Goal: Information Seeking & Learning: Compare options

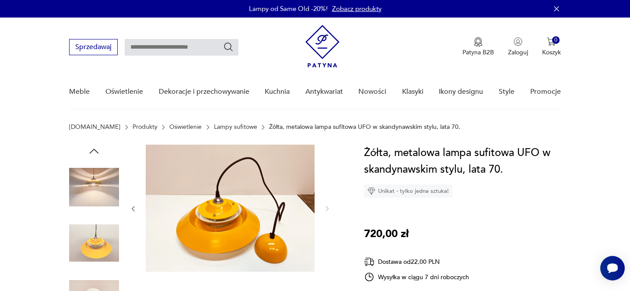
click at [328, 44] on img at bounding box center [323, 46] width 34 height 42
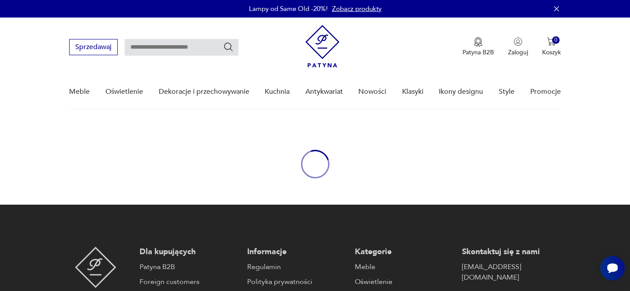
click at [190, 45] on input "text" at bounding box center [182, 47] width 114 height 17
paste input "********"
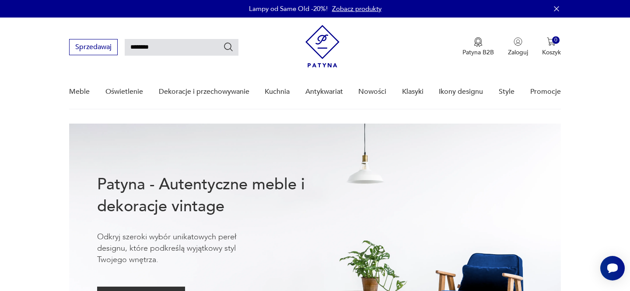
type input "********"
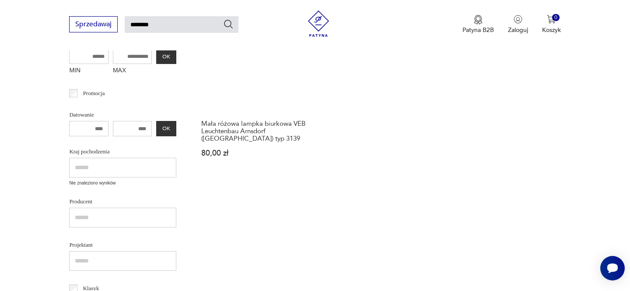
scroll to position [209, 0]
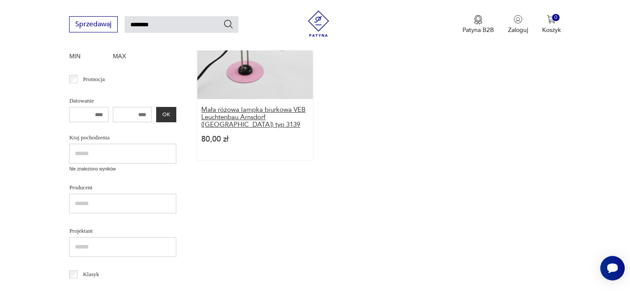
click at [241, 113] on h3 "Mała różowa lampka biurkowa VEB Leuchtenbau Arnsdorf ([GEOGRAPHIC_DATA]) typ 31…" at bounding box center [254, 117] width 107 height 22
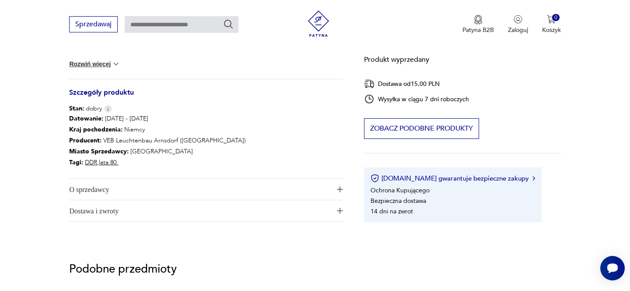
scroll to position [448, 0]
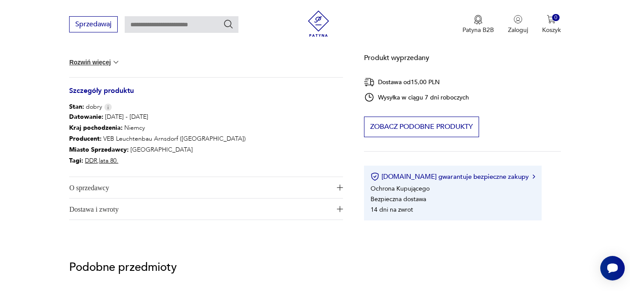
click at [176, 188] on span "O sprzedawcy" at bounding box center [200, 187] width 262 height 21
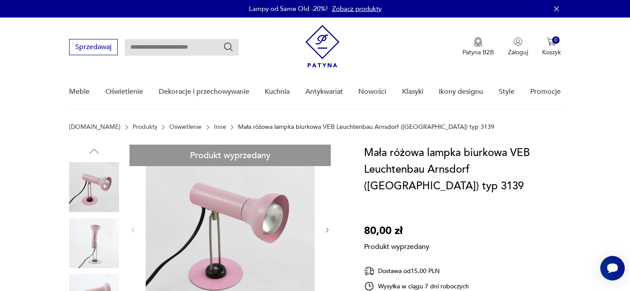
scroll to position [1, 0]
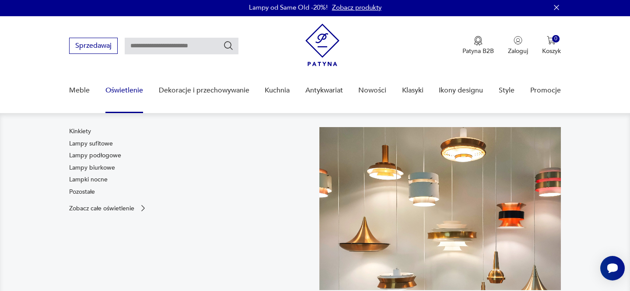
click at [120, 90] on link "Oświetlenie" at bounding box center [124, 91] width 38 height 34
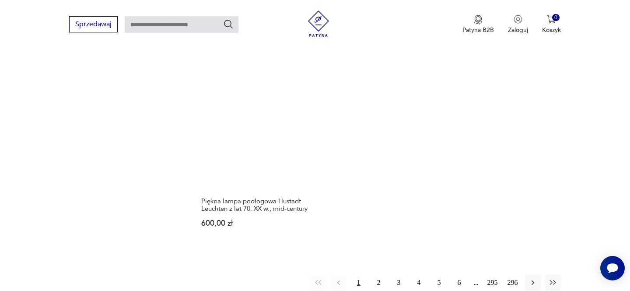
scroll to position [1231, 0]
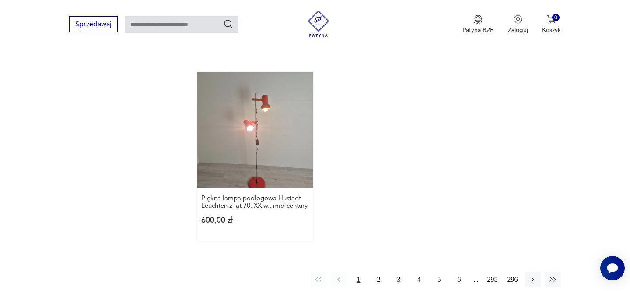
click at [267, 113] on link "Piękna lampa podłogowa Hustadt Leuchten z lat 70. XX w., mid-century 600,00 zł" at bounding box center [254, 156] width 115 height 169
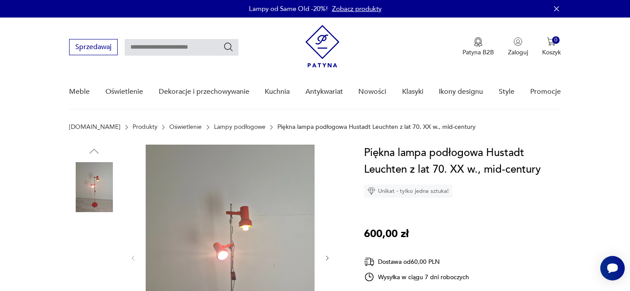
click at [83, 250] on img at bounding box center [94, 243] width 50 height 50
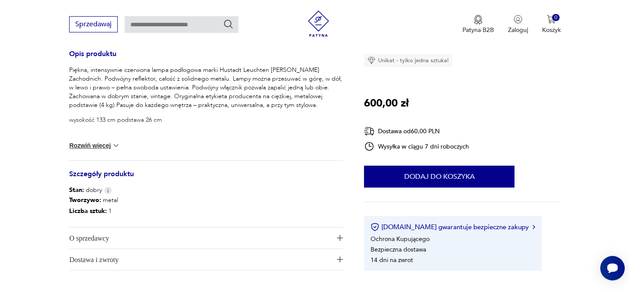
scroll to position [365, 0]
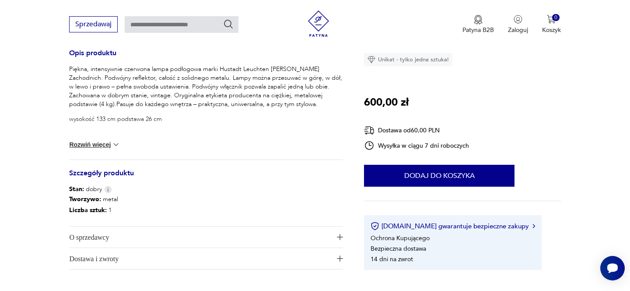
click at [109, 143] on button "Rozwiń więcej" at bounding box center [94, 144] width 51 height 9
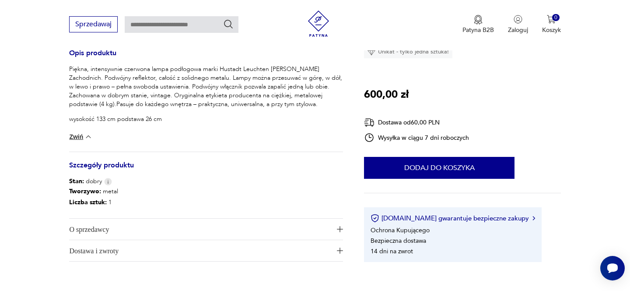
scroll to position [364, 0]
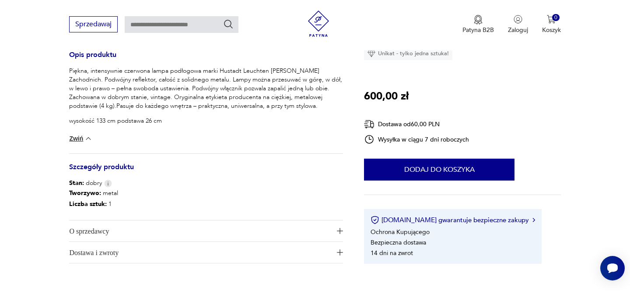
click at [87, 140] on img at bounding box center [88, 138] width 9 height 9
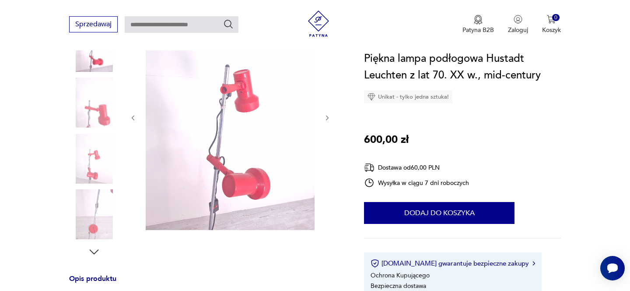
scroll to position [136, 0]
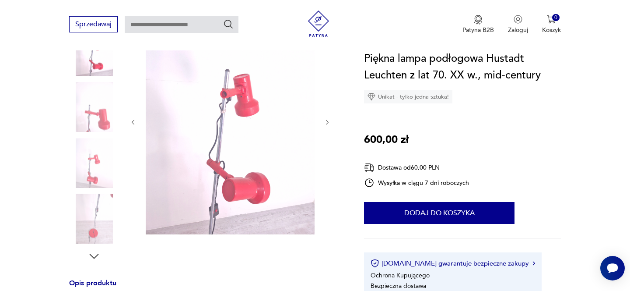
click at [330, 122] on icon "button" at bounding box center [327, 122] width 7 height 7
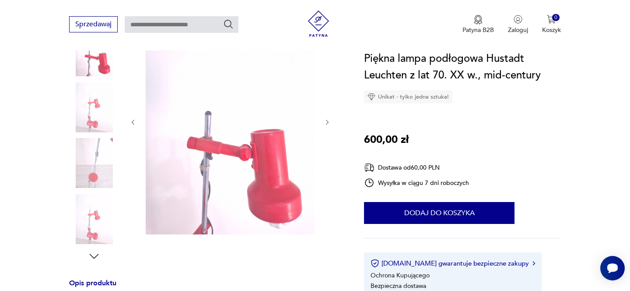
click at [329, 123] on icon "button" at bounding box center [327, 122] width 7 height 7
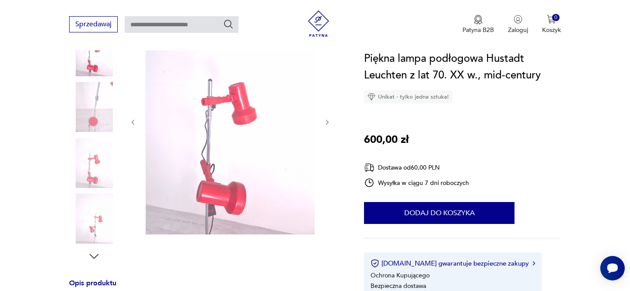
click at [329, 123] on icon "button" at bounding box center [327, 122] width 7 height 7
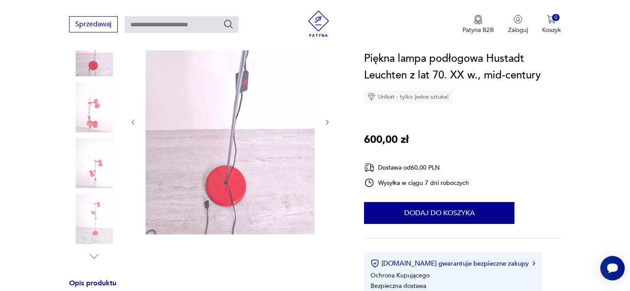
click at [329, 123] on icon "button" at bounding box center [327, 122] width 7 height 7
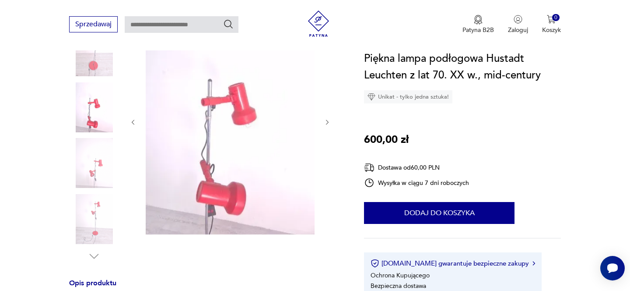
click at [329, 123] on icon "button" at bounding box center [327, 122] width 7 height 7
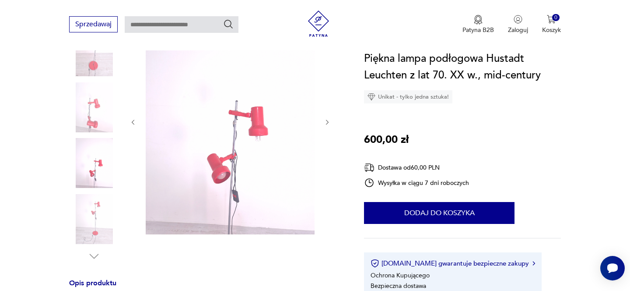
click at [328, 123] on icon "button" at bounding box center [327, 122] width 7 height 7
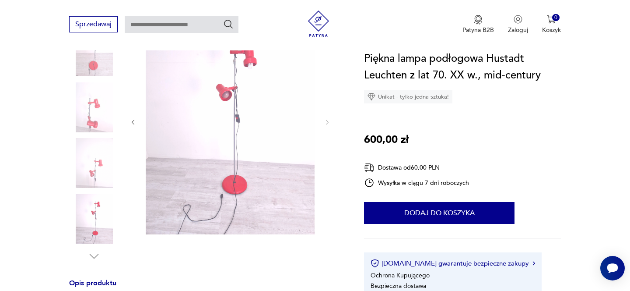
click at [328, 123] on icon "button" at bounding box center [327, 122] width 7 height 7
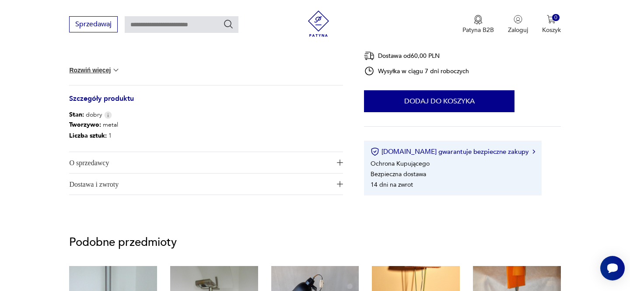
scroll to position [444, 0]
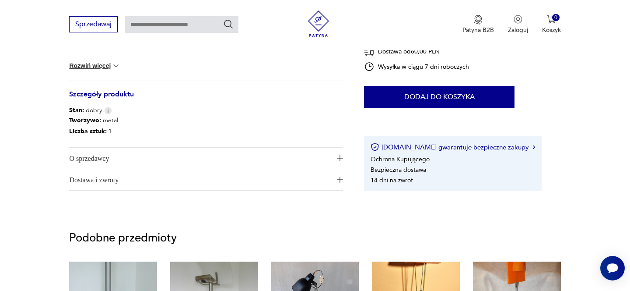
click at [168, 164] on span "O sprzedawcy" at bounding box center [200, 158] width 262 height 21
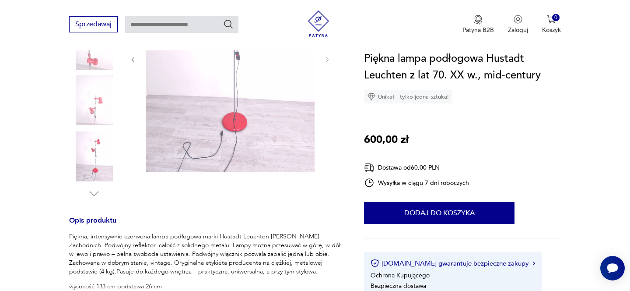
scroll to position [200, 0]
click at [94, 158] on img at bounding box center [94, 155] width 50 height 50
click at [97, 192] on icon "button" at bounding box center [94, 192] width 13 height 13
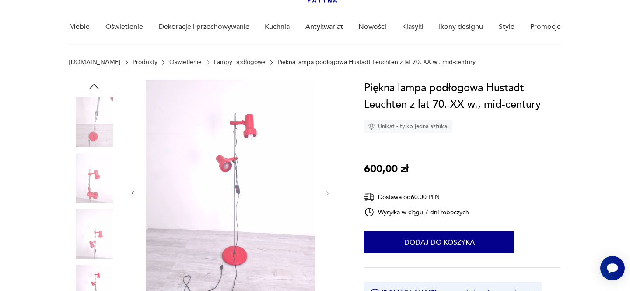
scroll to position [60, 0]
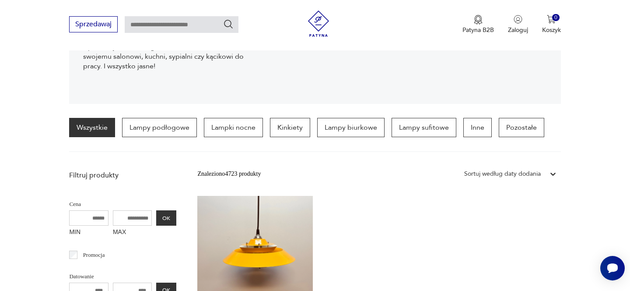
scroll to position [174, 0]
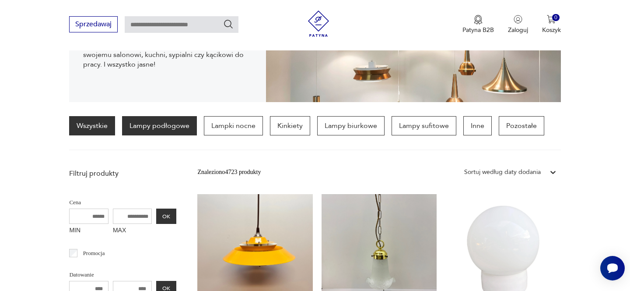
click at [177, 118] on p "Lampy podłogowe" at bounding box center [159, 125] width 75 height 19
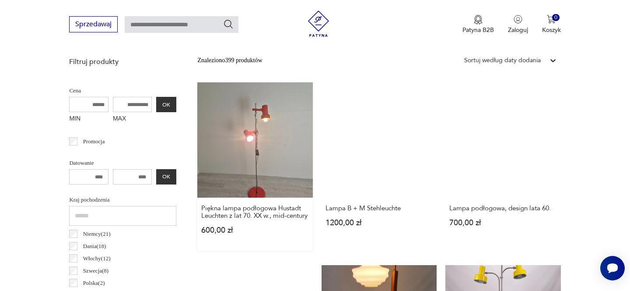
scroll to position [287, 0]
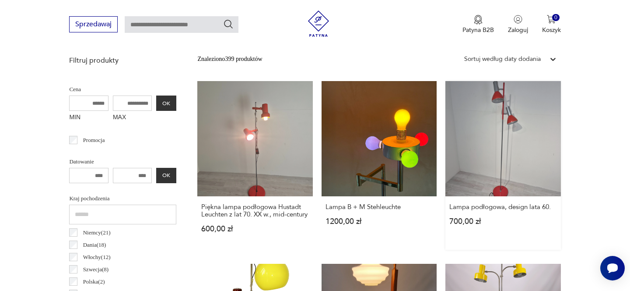
click at [490, 145] on link "Lampa podłogowa, design lata 60. 700,00 zł" at bounding box center [503, 165] width 115 height 169
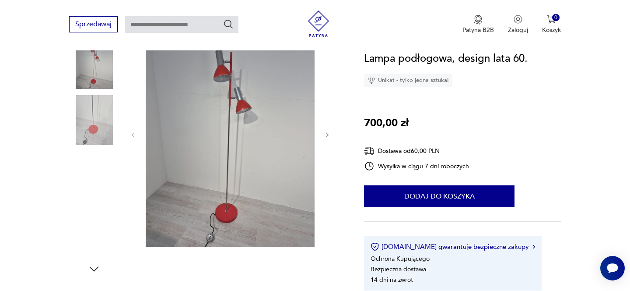
scroll to position [386, 0]
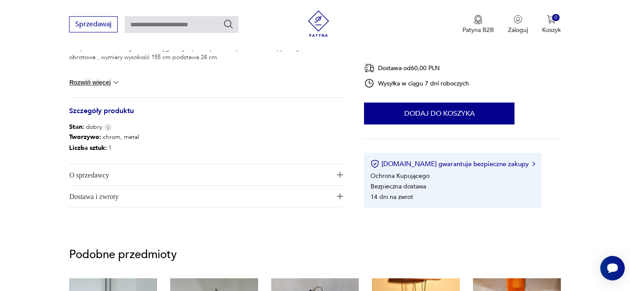
click at [146, 177] on span "O sprzedawcy" at bounding box center [200, 174] width 262 height 21
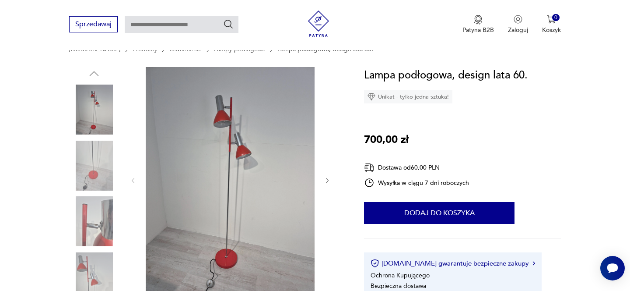
scroll to position [74, 0]
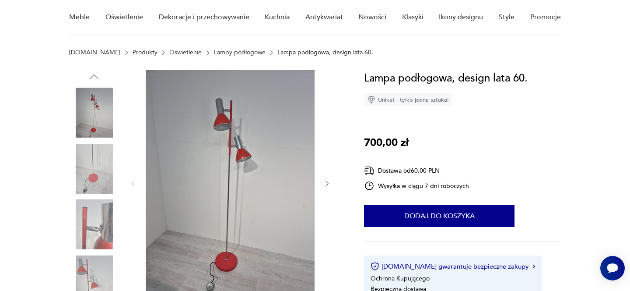
click at [232, 168] on img at bounding box center [230, 182] width 169 height 225
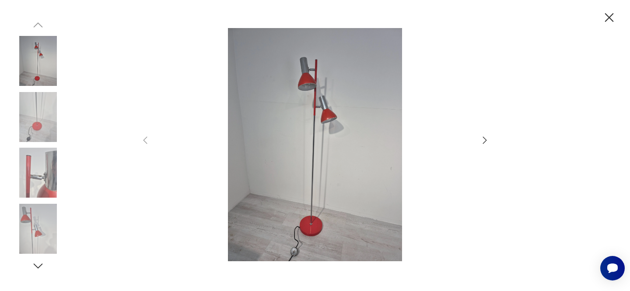
click at [485, 142] on icon "button" at bounding box center [485, 140] width 11 height 11
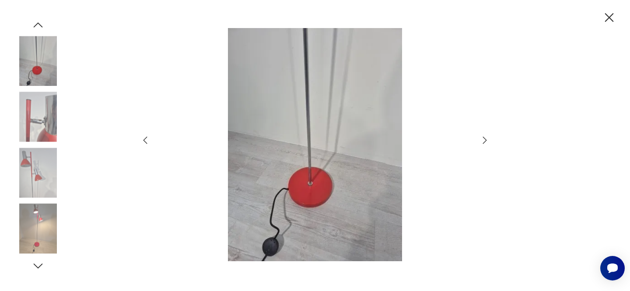
click at [485, 142] on icon "button" at bounding box center [485, 140] width 11 height 11
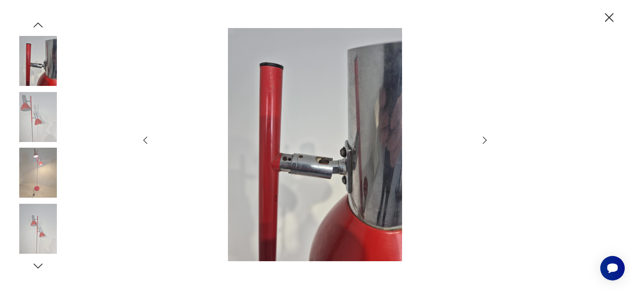
click at [485, 142] on icon "button" at bounding box center [485, 140] width 11 height 11
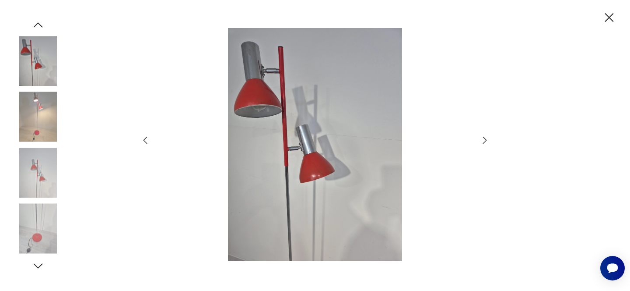
click at [485, 142] on icon "button" at bounding box center [485, 140] width 11 height 11
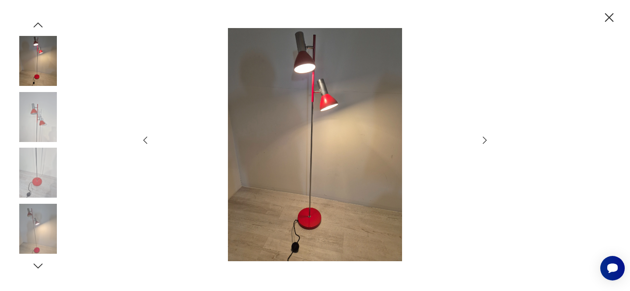
click at [485, 142] on icon "button" at bounding box center [485, 140] width 11 height 11
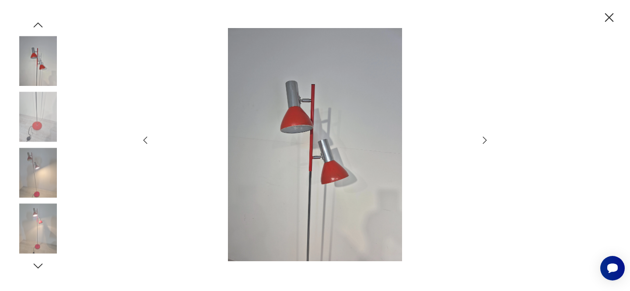
click at [485, 142] on icon "button" at bounding box center [485, 140] width 11 height 11
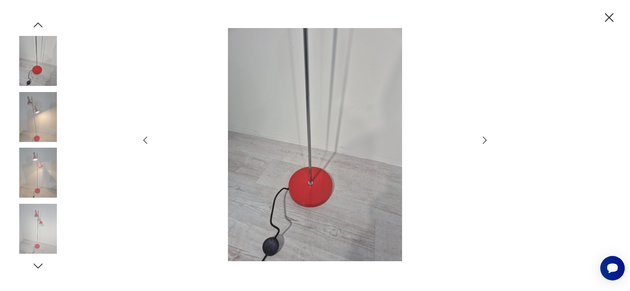
click at [485, 142] on icon "button" at bounding box center [485, 140] width 11 height 11
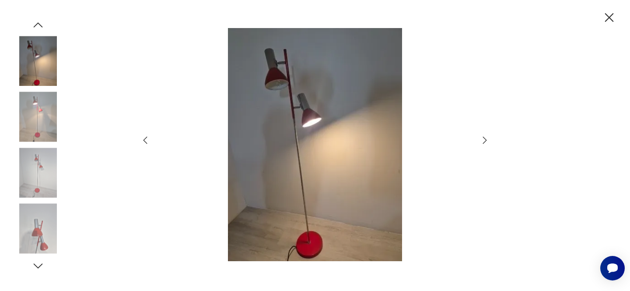
click at [485, 142] on icon "button" at bounding box center [485, 140] width 11 height 11
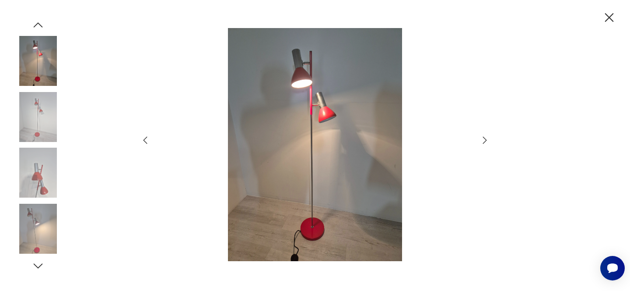
click at [485, 142] on icon "button" at bounding box center [485, 140] width 11 height 11
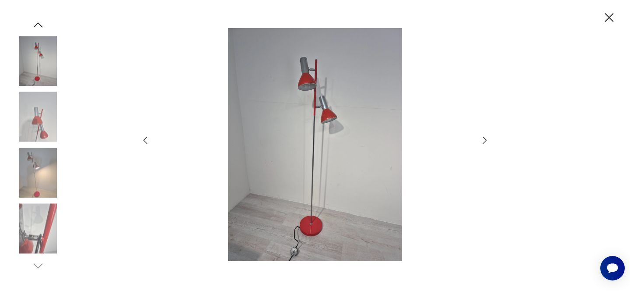
click at [485, 142] on icon "button" at bounding box center [485, 140] width 11 height 11
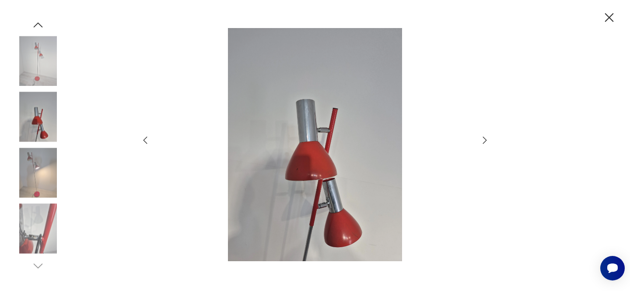
click at [485, 142] on icon "button" at bounding box center [485, 140] width 11 height 11
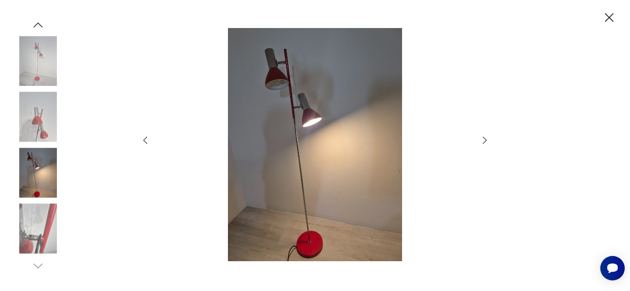
click at [609, 21] on icon "button" at bounding box center [609, 17] width 15 height 15
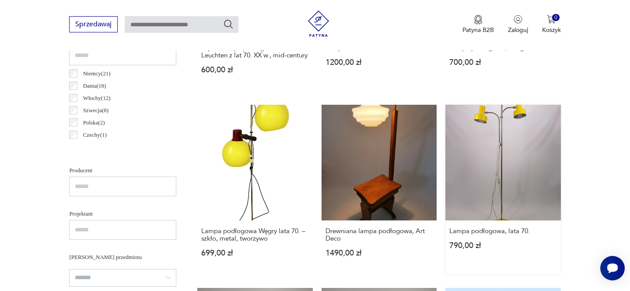
scroll to position [445, 0]
click at [495, 145] on link "Lampa podłogowa, lata 70. 790,00 zł" at bounding box center [503, 189] width 115 height 169
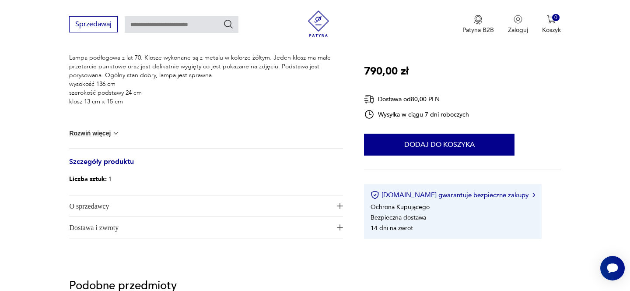
scroll to position [377, 0]
click at [126, 207] on span "O sprzedawcy" at bounding box center [200, 205] width 262 height 21
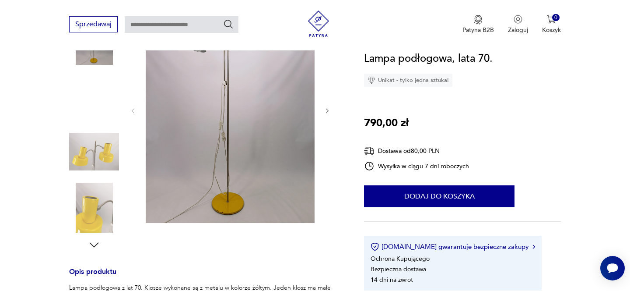
scroll to position [145, 0]
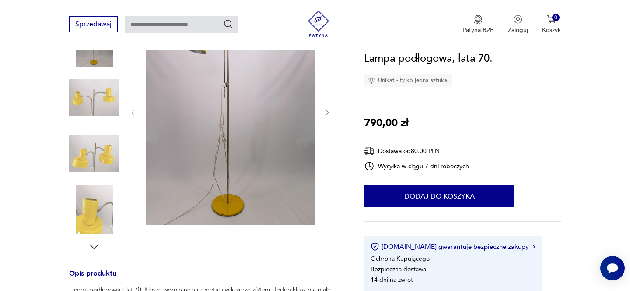
click at [98, 152] on img at bounding box center [94, 153] width 50 height 50
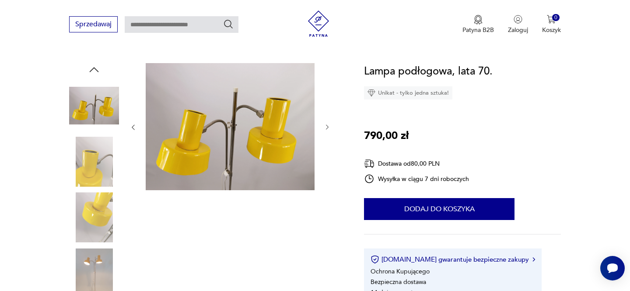
scroll to position [83, 0]
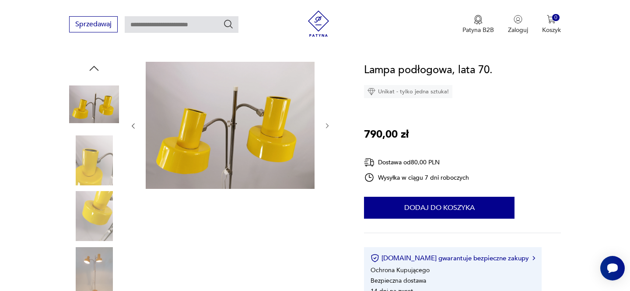
click at [237, 118] on img at bounding box center [230, 125] width 169 height 127
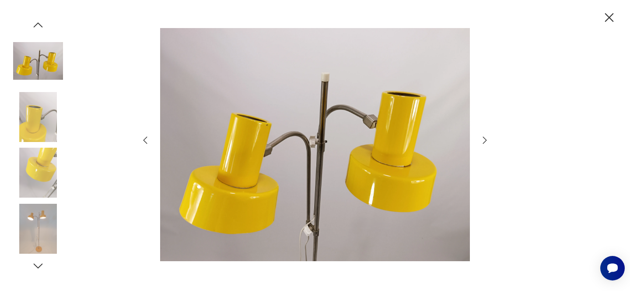
click at [485, 139] on icon "button" at bounding box center [485, 140] width 11 height 11
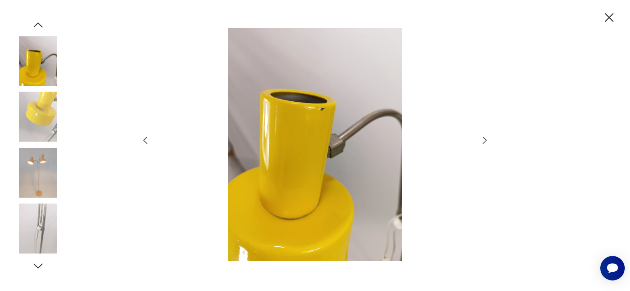
click at [485, 141] on icon "button" at bounding box center [485, 140] width 4 height 7
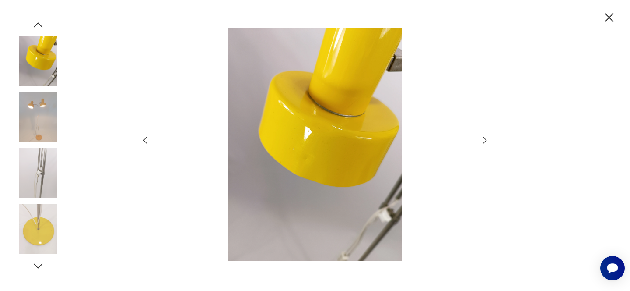
click at [485, 141] on icon "button" at bounding box center [485, 140] width 4 height 7
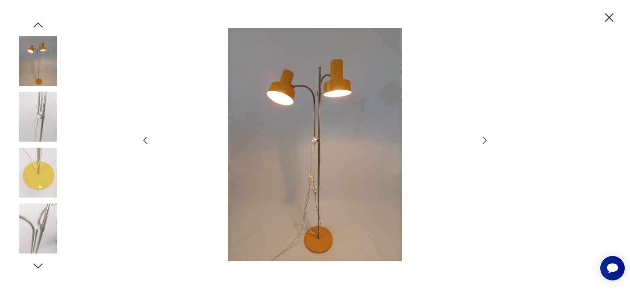
click at [485, 141] on icon "button" at bounding box center [485, 140] width 4 height 7
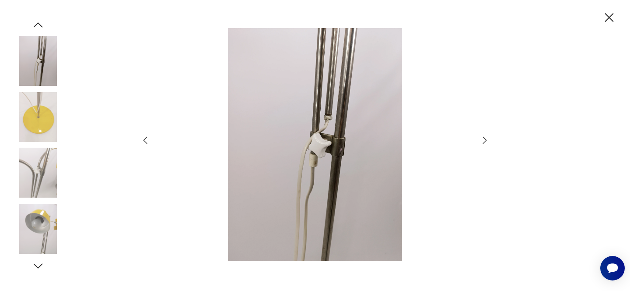
click at [485, 141] on icon "button" at bounding box center [485, 140] width 4 height 7
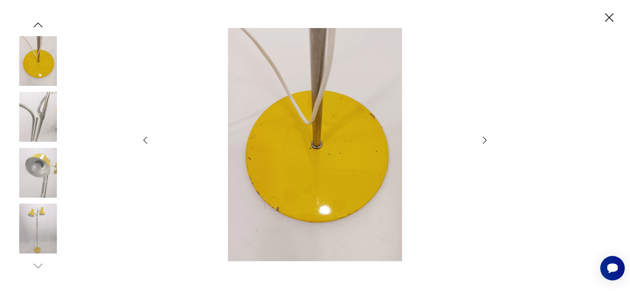
click at [485, 141] on icon "button" at bounding box center [485, 140] width 4 height 7
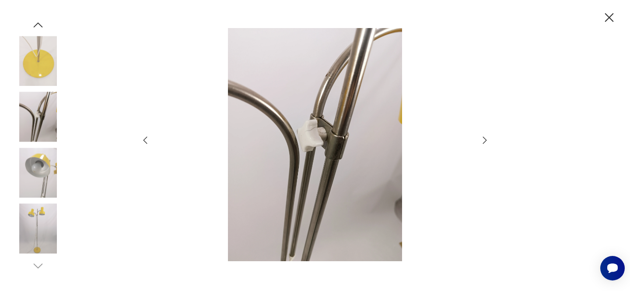
click at [608, 20] on icon "button" at bounding box center [609, 17] width 15 height 15
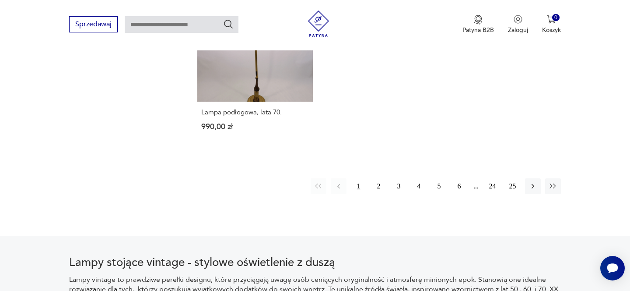
scroll to position [1295, 0]
click at [380, 193] on button "2" at bounding box center [379, 186] width 16 height 16
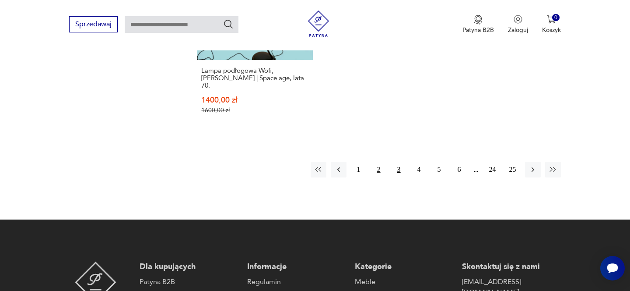
scroll to position [1360, 0]
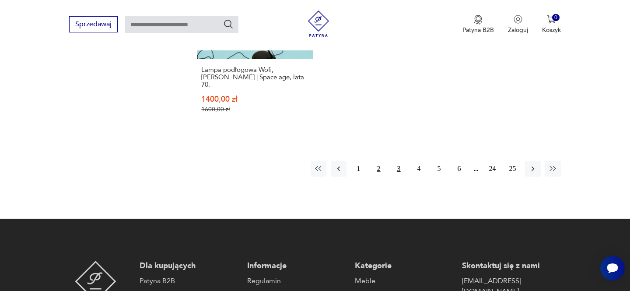
click at [403, 161] on button "3" at bounding box center [399, 169] width 16 height 16
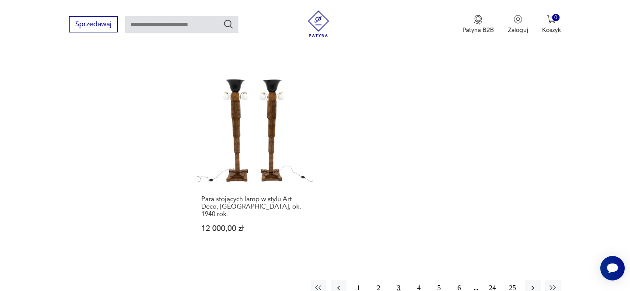
scroll to position [1265, 0]
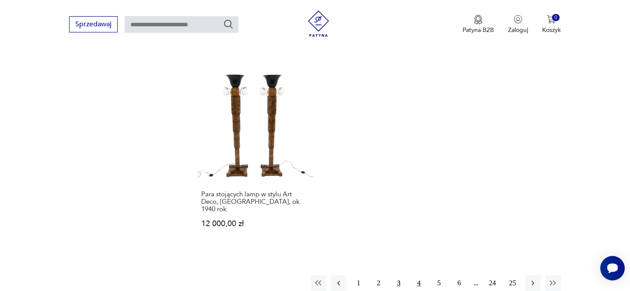
click at [421, 275] on button "4" at bounding box center [419, 283] width 16 height 16
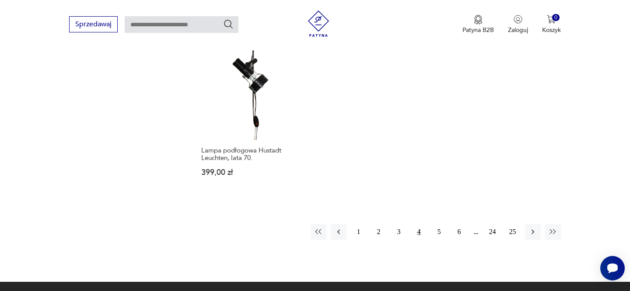
scroll to position [1307, 0]
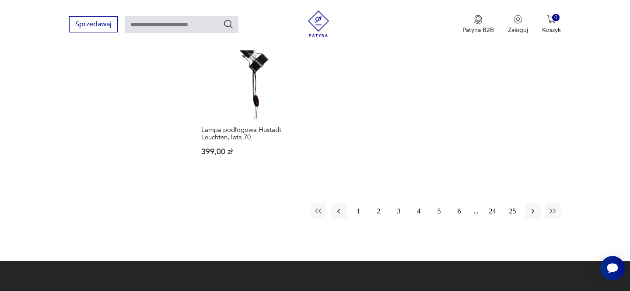
click at [441, 203] on button "5" at bounding box center [440, 211] width 16 height 16
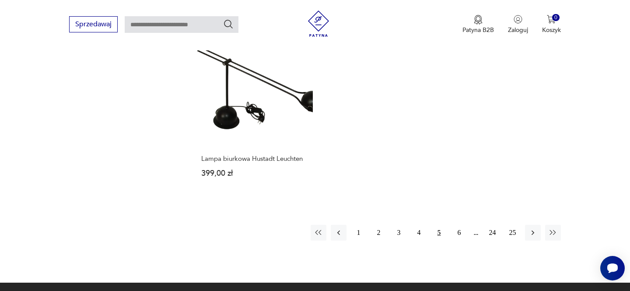
scroll to position [1286, 0]
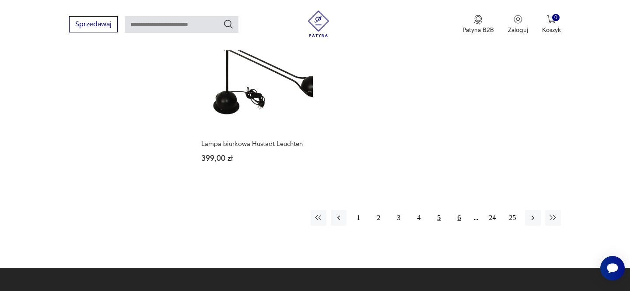
click at [458, 210] on button "6" at bounding box center [460, 218] width 16 height 16
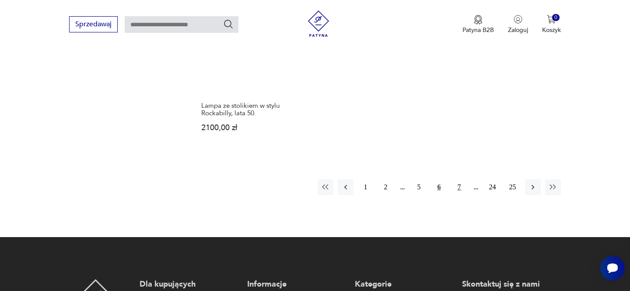
scroll to position [1335, 0]
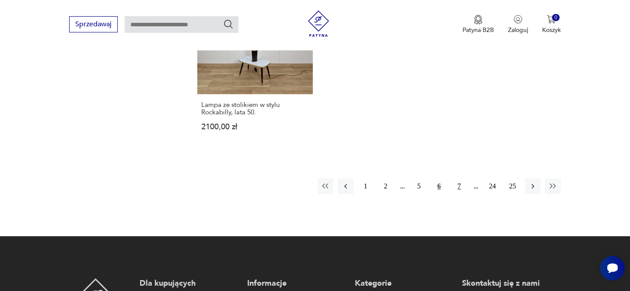
click at [459, 178] on button "7" at bounding box center [460, 186] width 16 height 16
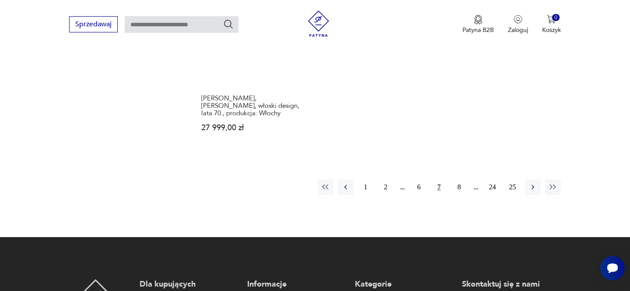
scroll to position [1337, 0]
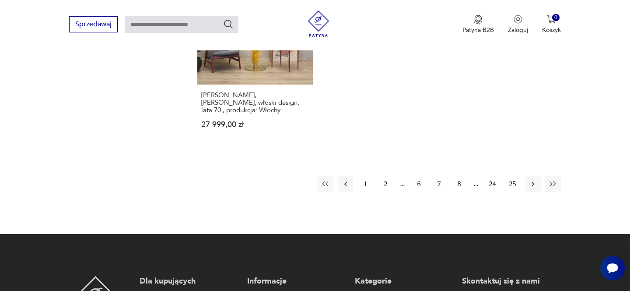
click at [456, 176] on button "8" at bounding box center [460, 184] width 16 height 16
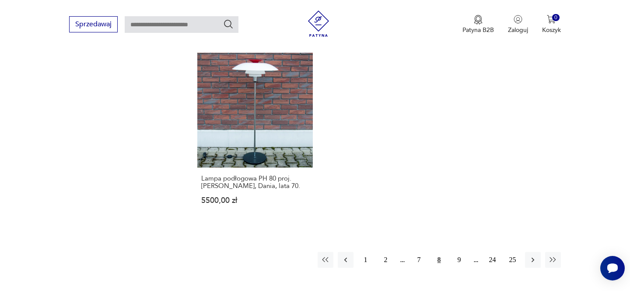
scroll to position [1260, 0]
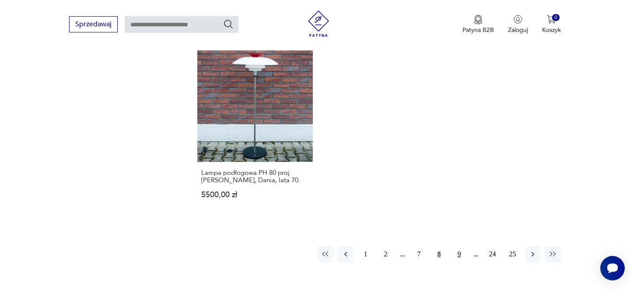
click at [459, 255] on button "9" at bounding box center [460, 254] width 16 height 16
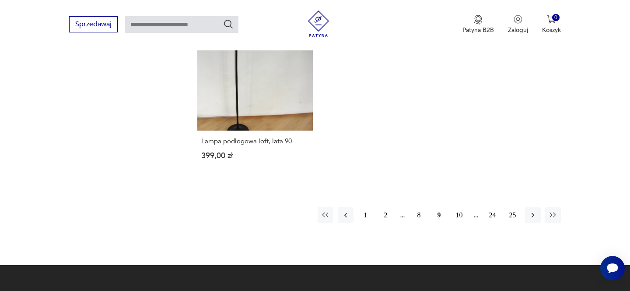
scroll to position [1308, 0]
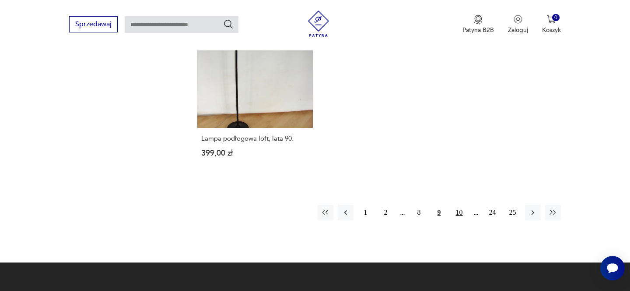
click at [459, 204] on button "10" at bounding box center [460, 212] width 16 height 16
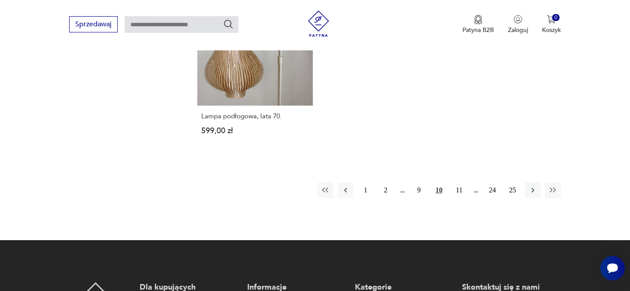
scroll to position [1372, 0]
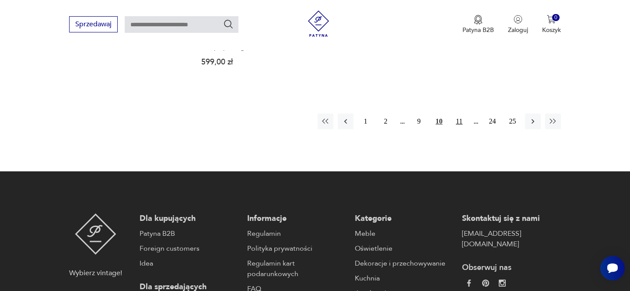
click at [460, 119] on button "11" at bounding box center [460, 121] width 16 height 16
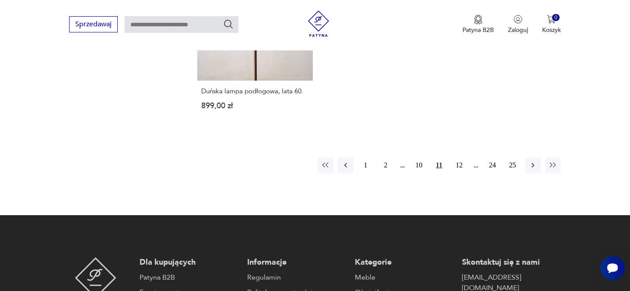
scroll to position [1361, 0]
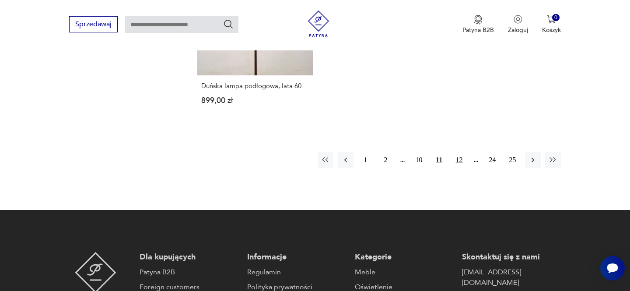
click at [461, 152] on button "12" at bounding box center [460, 160] width 16 height 16
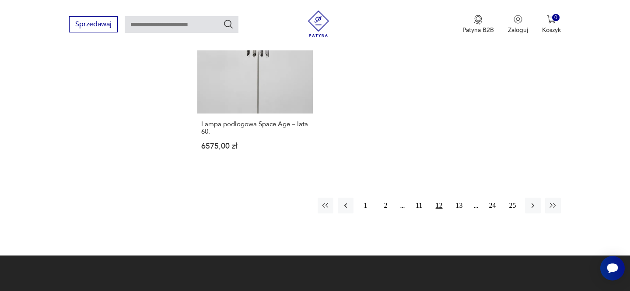
scroll to position [1294, 0]
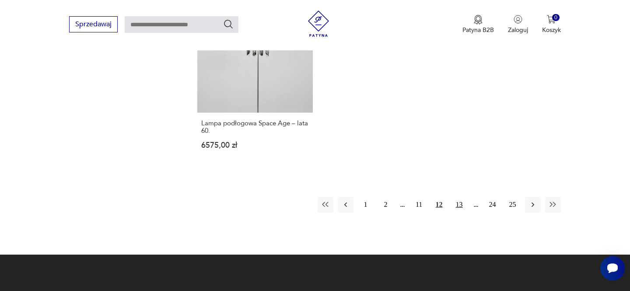
click at [460, 197] on button "13" at bounding box center [460, 205] width 16 height 16
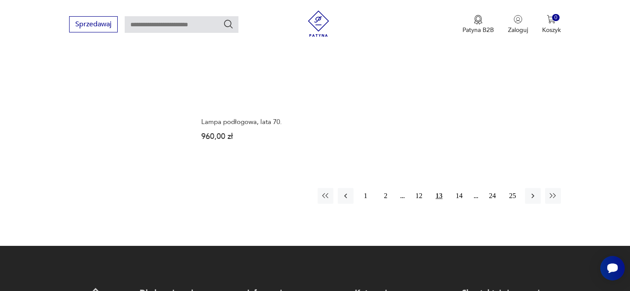
scroll to position [1294, 0]
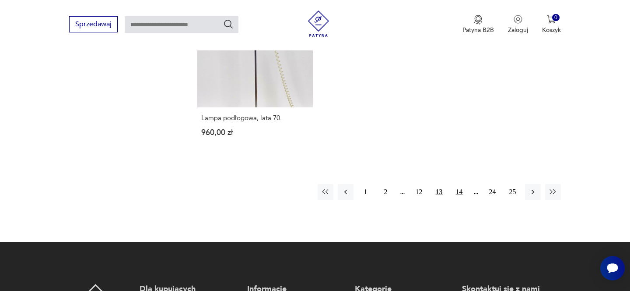
click at [460, 184] on button "14" at bounding box center [460, 192] width 16 height 16
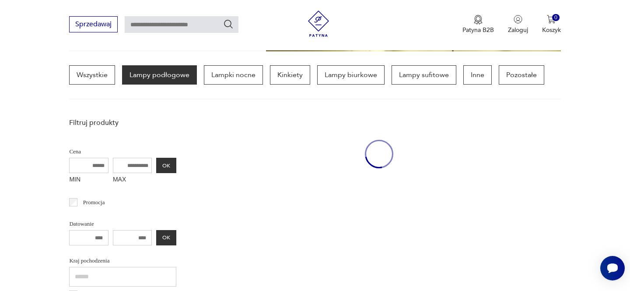
scroll to position [206, 0]
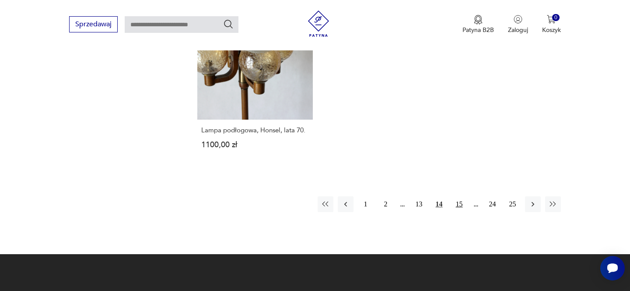
click at [461, 196] on button "15" at bounding box center [460, 204] width 16 height 16
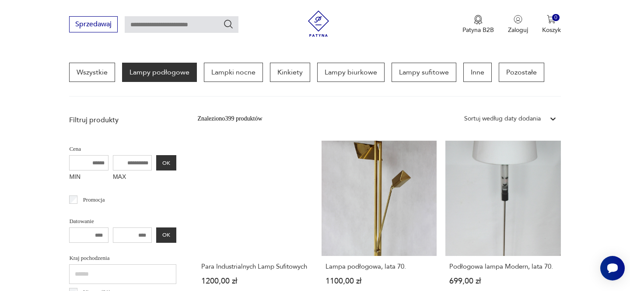
scroll to position [225, 0]
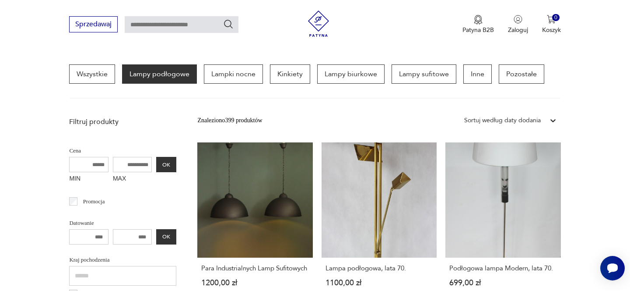
click at [152, 26] on input "text" at bounding box center [182, 24] width 114 height 17
type input "*********"
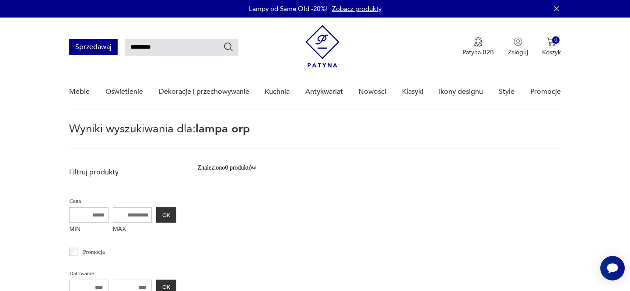
drag, startPoint x: 169, startPoint y: 48, endPoint x: 118, endPoint y: 46, distance: 51.2
click at [116, 48] on div "Sprzedawaj *********" at bounding box center [153, 47] width 169 height 16
type input "***"
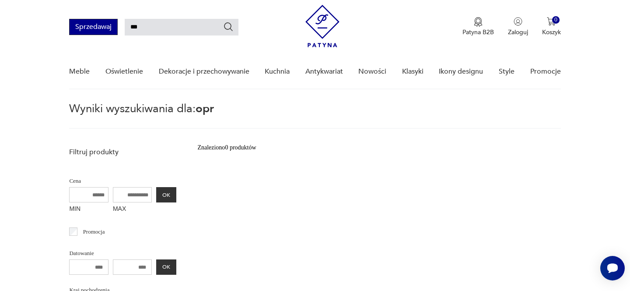
scroll to position [31, 0]
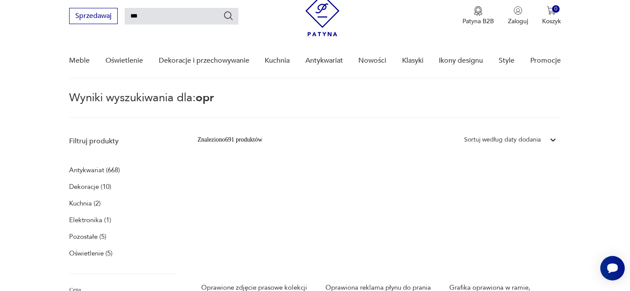
type input "***"
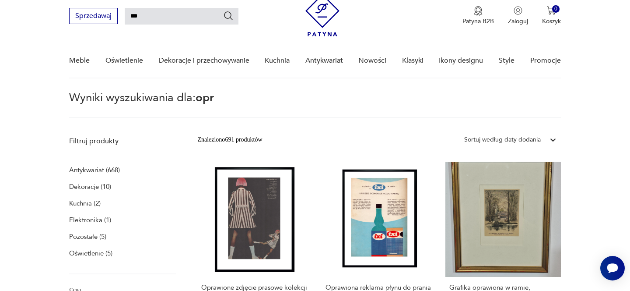
type input "***"
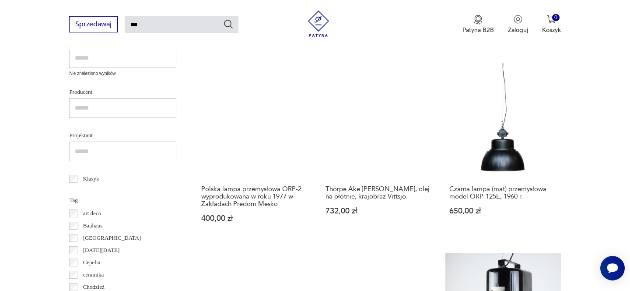
scroll to position [338, 0]
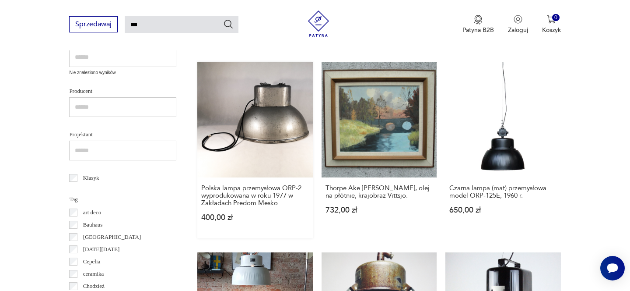
click at [286, 119] on link "Polska lampa przemysłowa ORP-2 wyprodukowana w roku 1977 w Zakładach Predom Mes…" at bounding box center [254, 150] width 115 height 176
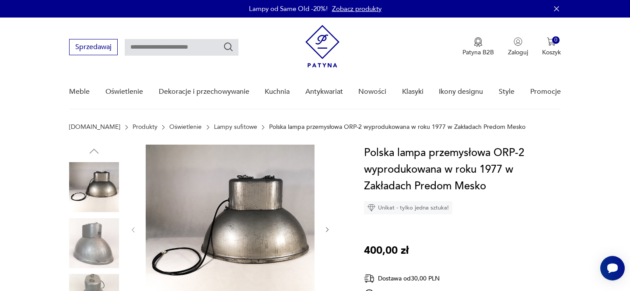
click at [259, 220] on img at bounding box center [230, 228] width 169 height 169
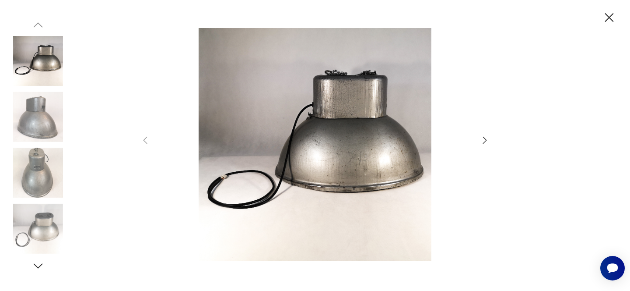
click at [485, 141] on icon "button" at bounding box center [485, 140] width 4 height 7
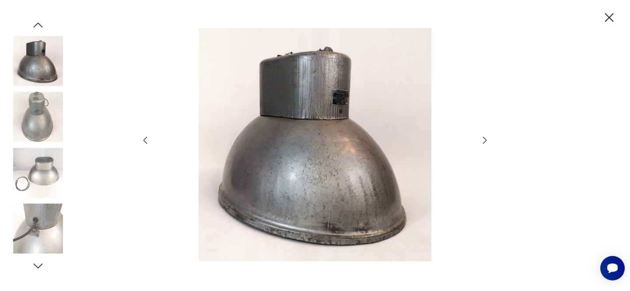
click at [485, 141] on icon "button" at bounding box center [485, 140] width 4 height 7
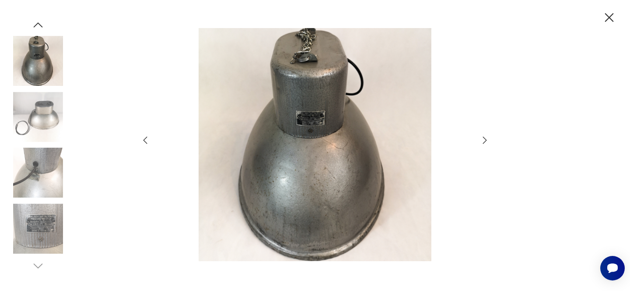
click at [485, 141] on icon "button" at bounding box center [485, 140] width 4 height 7
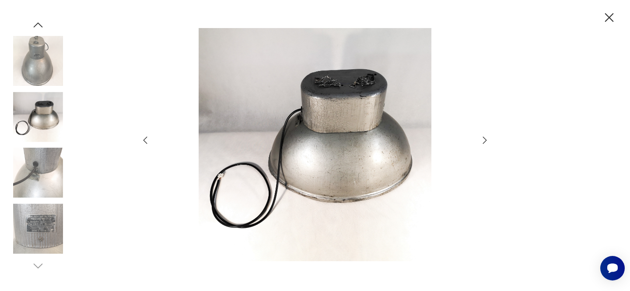
click at [485, 141] on icon "button" at bounding box center [485, 140] width 4 height 7
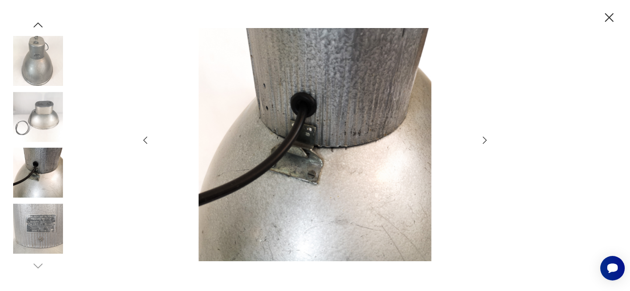
click at [485, 141] on icon "button" at bounding box center [485, 140] width 4 height 7
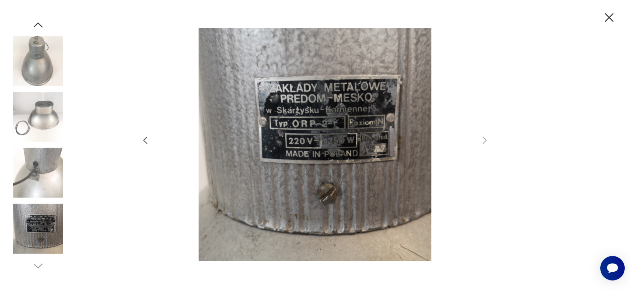
click at [485, 141] on icon "button" at bounding box center [485, 140] width 4 height 7
click at [483, 140] on icon "button" at bounding box center [485, 140] width 11 height 11
type input "***"
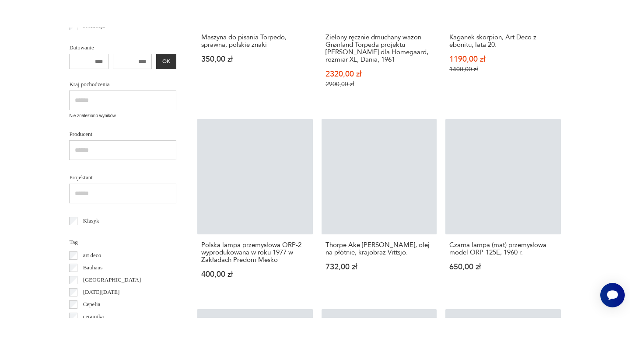
scroll to position [323, 0]
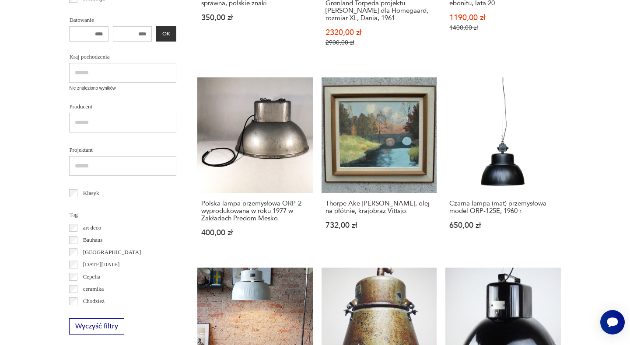
click at [179, 233] on section "Filtruj produkty Dekoracje (3) Pozostałe (1) Oświetlenie (10) Cena MIN MAX OK P…" at bounding box center [315, 345] width 630 height 1011
type input "***"
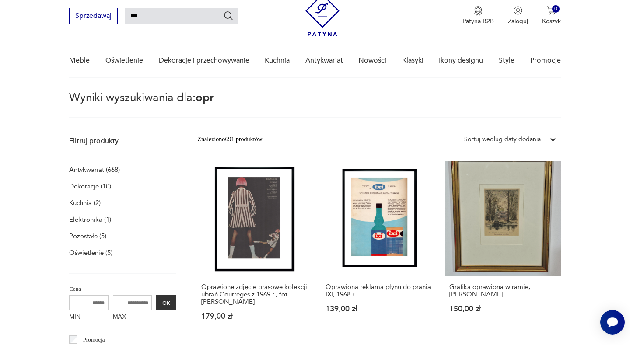
type input "***"
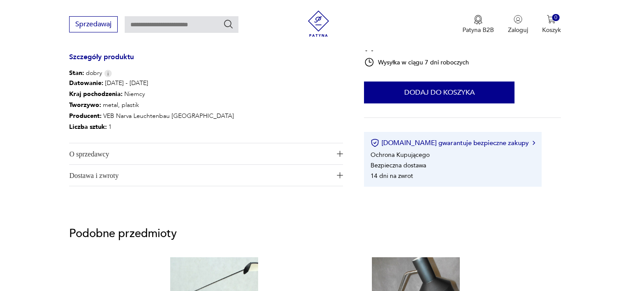
scroll to position [465, 0]
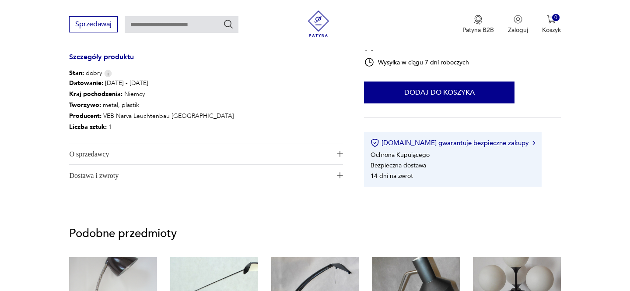
click at [137, 152] on span "O sprzedawcy" at bounding box center [200, 153] width 262 height 21
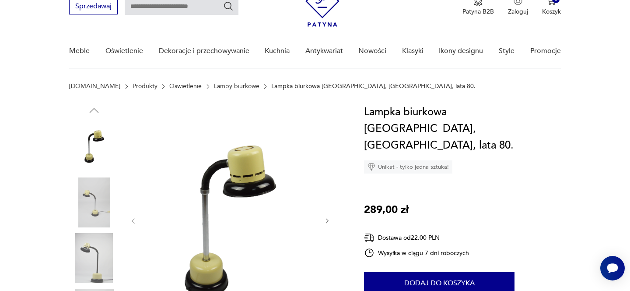
scroll to position [0, 0]
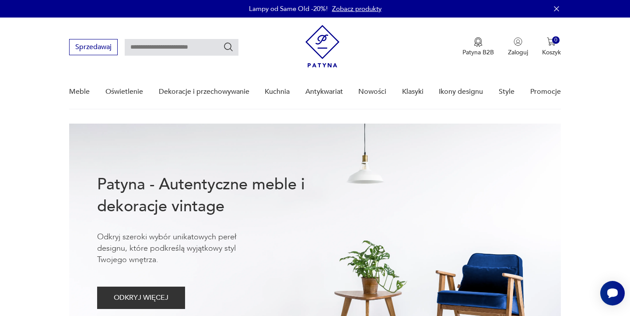
click at [200, 46] on input "text" at bounding box center [182, 47] width 114 height 17
type input "***"
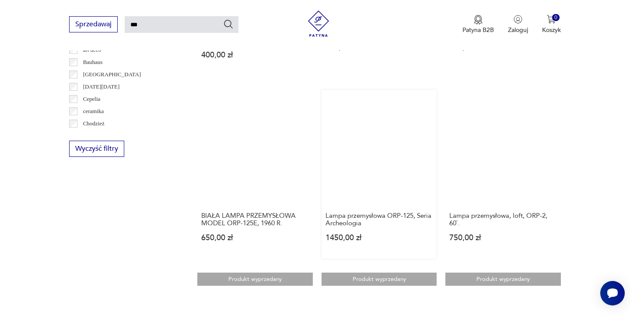
scroll to position [493, 0]
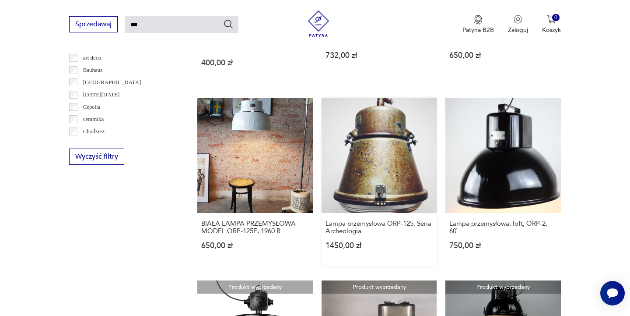
click at [380, 150] on link "Lampa przemysłowa ORP-125, Seria Archeologia 1450,00 zł" at bounding box center [379, 182] width 115 height 169
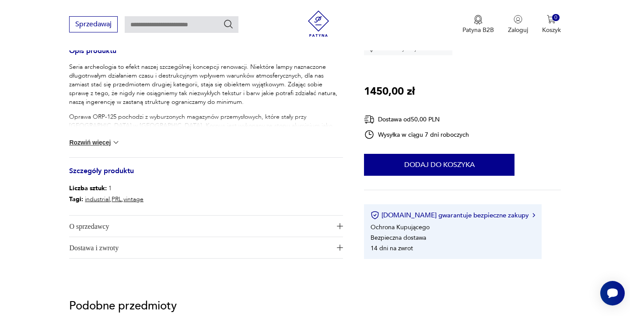
scroll to position [368, 0]
click at [154, 224] on span "O sprzedawcy" at bounding box center [200, 225] width 262 height 21
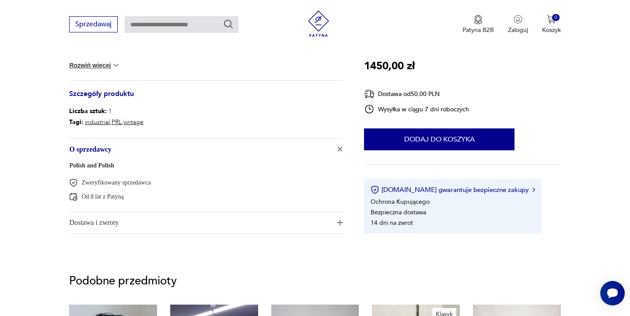
scroll to position [450, 0]
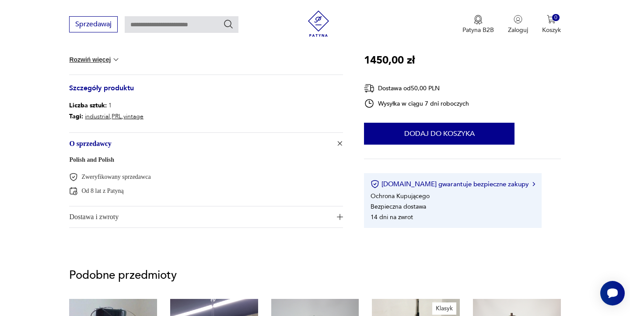
click at [155, 214] on span "Dostawa i zwroty" at bounding box center [200, 216] width 262 height 21
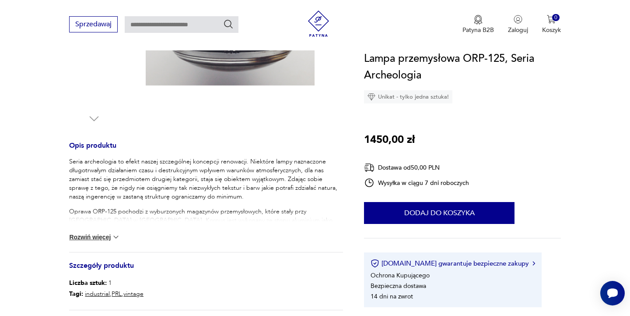
scroll to position [269, 0]
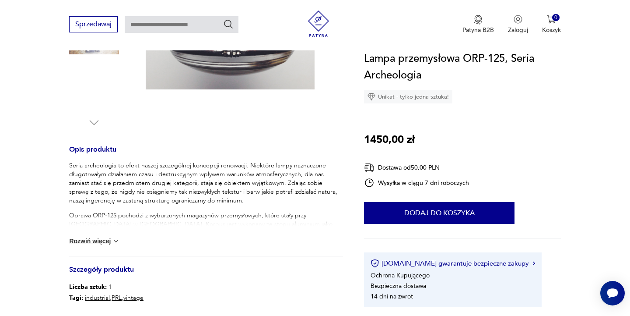
click at [91, 240] on button "Rozwiń więcej" at bounding box center [94, 240] width 51 height 9
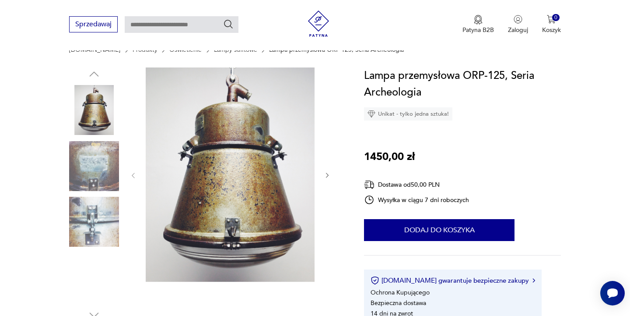
scroll to position [76, 0]
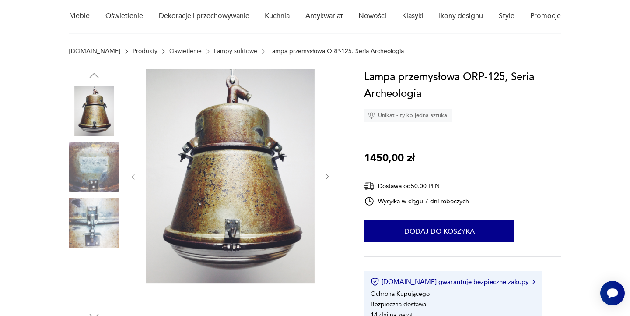
click at [103, 169] on img at bounding box center [94, 167] width 50 height 50
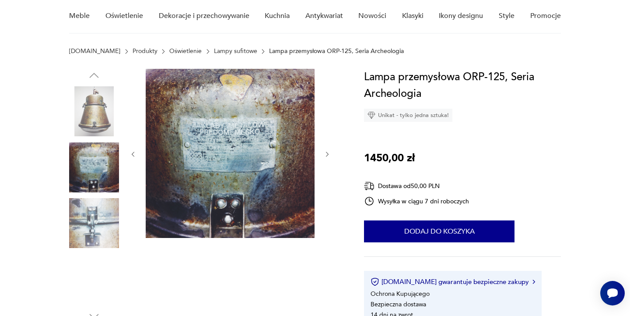
click at [98, 207] on img at bounding box center [94, 223] width 50 height 50
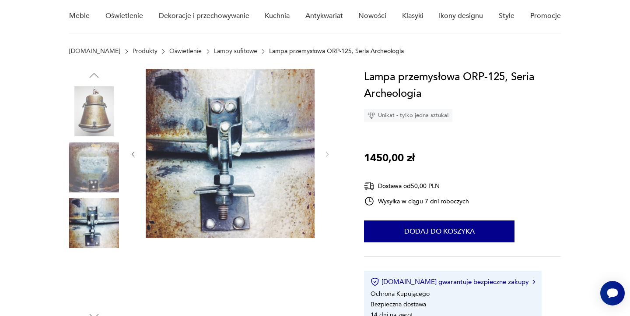
click at [97, 170] on img at bounding box center [94, 167] width 50 height 50
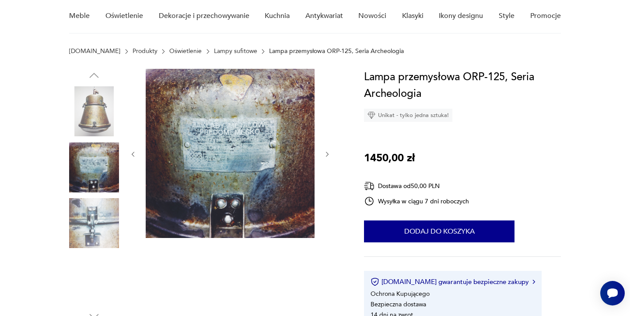
click at [98, 117] on img at bounding box center [94, 111] width 50 height 50
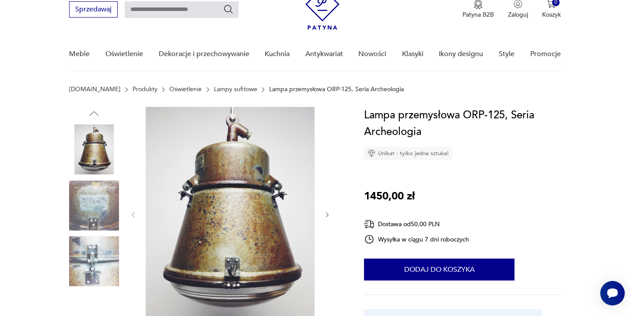
scroll to position [0, 0]
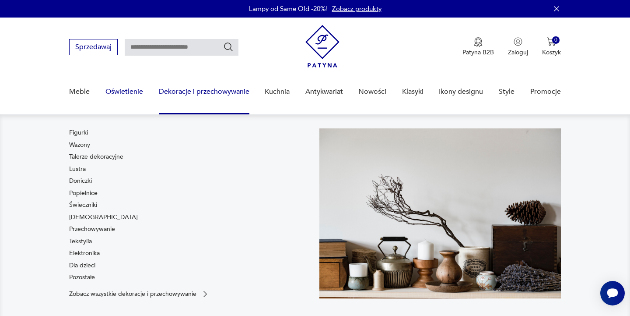
click at [118, 92] on link "Oświetlenie" at bounding box center [124, 92] width 38 height 34
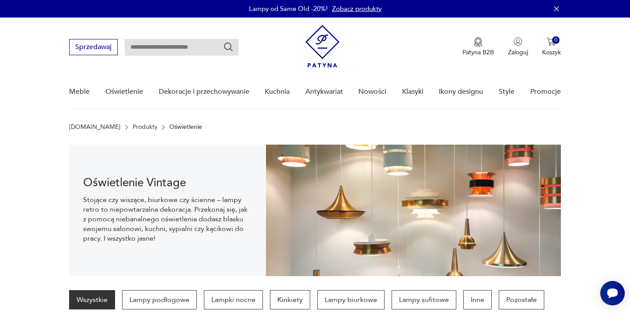
click at [194, 45] on input "text" at bounding box center [182, 47] width 114 height 17
type input "**********"
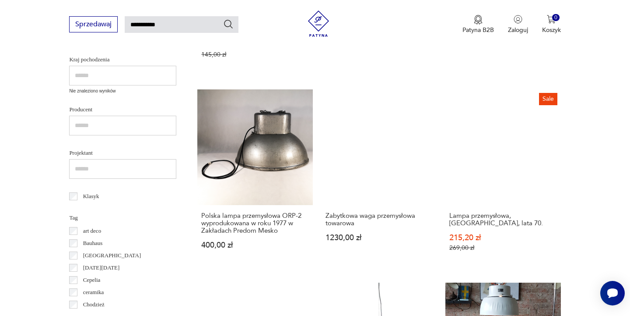
scroll to position [306, 0]
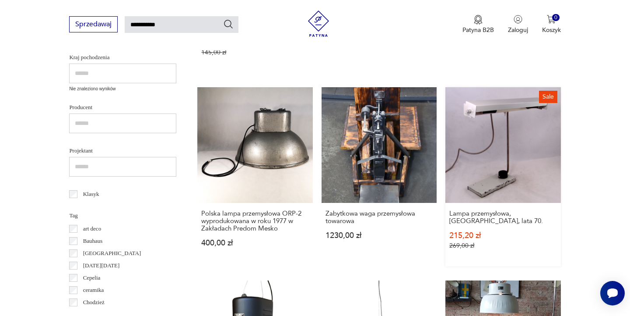
click at [496, 146] on link "Sale Lampa przemysłowa, Niemcy, lata 70. 215,20 zł 269,00 zł" at bounding box center [503, 176] width 115 height 179
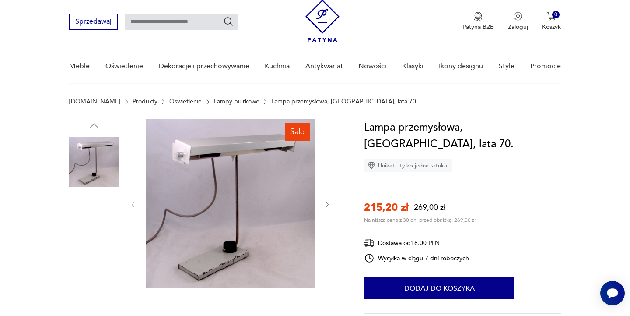
scroll to position [25, 0]
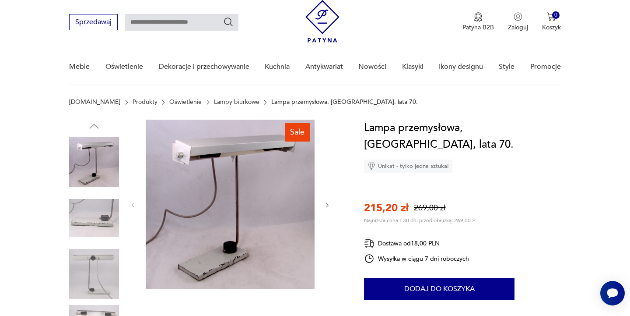
click at [105, 209] on img at bounding box center [94, 218] width 50 height 50
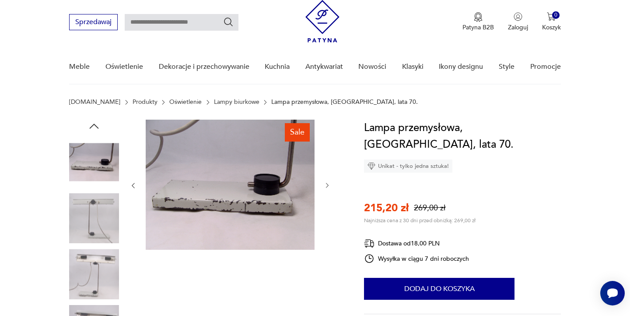
scroll to position [25, 0]
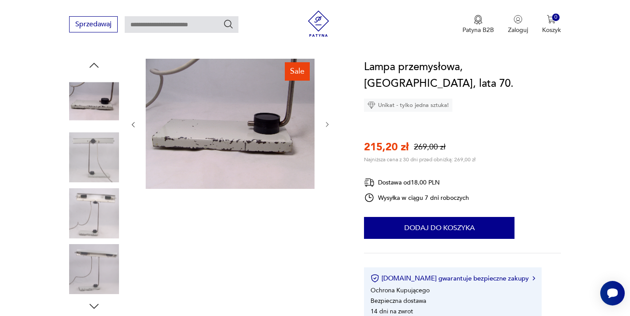
click at [89, 200] on img at bounding box center [94, 213] width 50 height 50
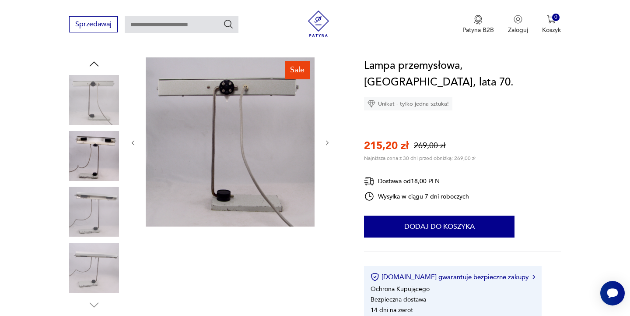
scroll to position [86, 0]
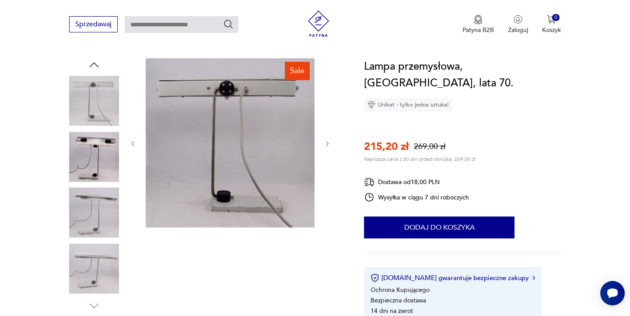
click at [95, 219] on img at bounding box center [94, 212] width 50 height 50
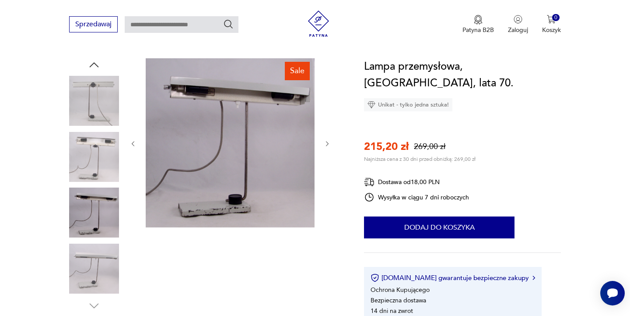
click at [86, 262] on img at bounding box center [94, 268] width 50 height 50
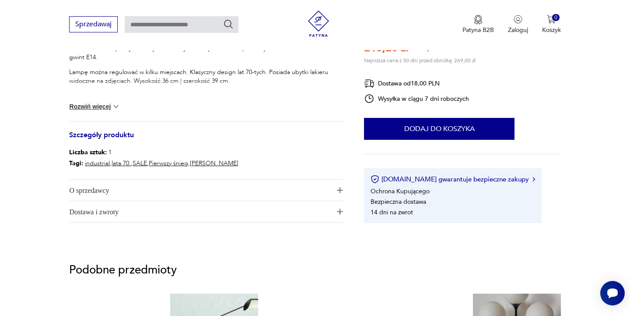
scroll to position [420, 0]
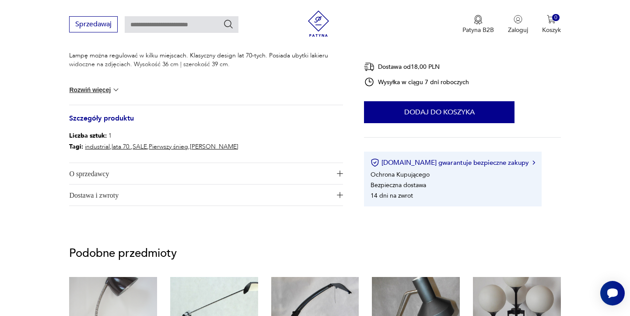
click at [185, 174] on span "O sprzedawcy" at bounding box center [200, 173] width 262 height 21
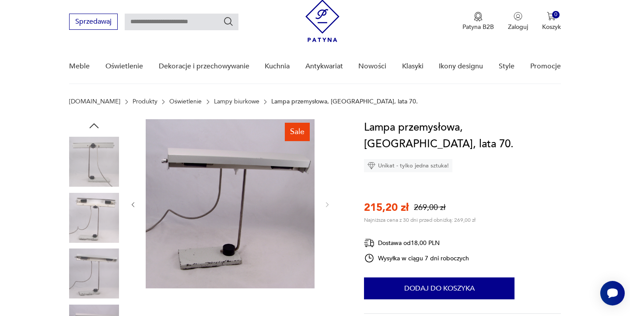
scroll to position [0, 0]
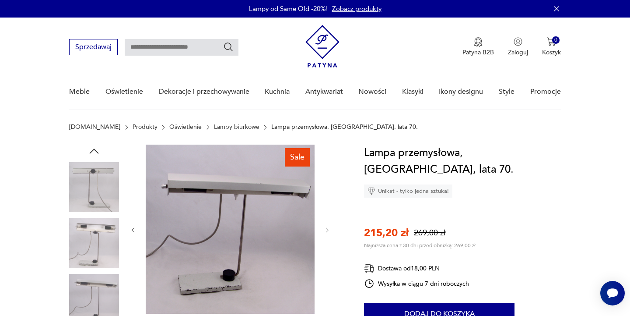
type input "**********"
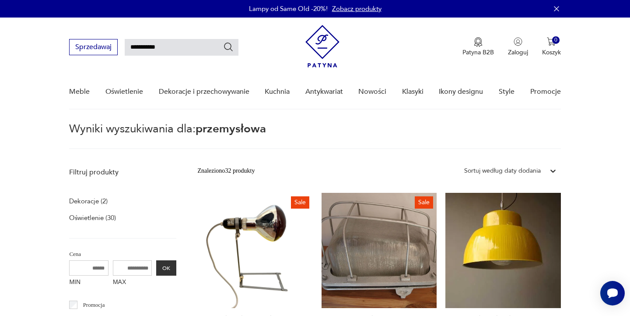
click at [151, 47] on input "**********" at bounding box center [182, 47] width 114 height 17
drag, startPoint x: 171, startPoint y: 48, endPoint x: 128, endPoint y: 48, distance: 42.9
click at [128, 48] on input "**********" at bounding box center [182, 47] width 114 height 17
type input "*****"
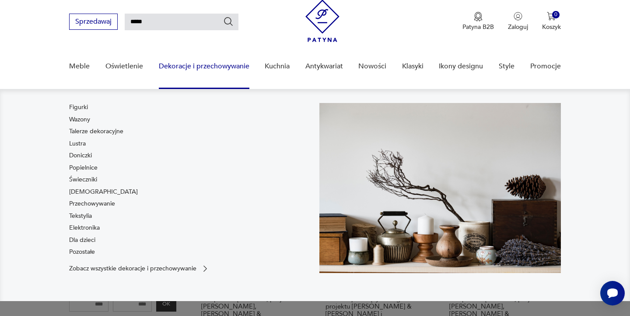
scroll to position [3, 0]
